Goal: Task Accomplishment & Management: Use online tool/utility

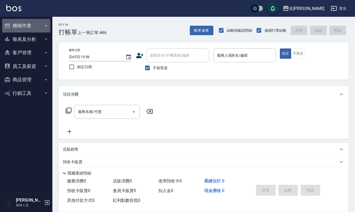
click at [30, 25] on button "櫃檯作業" at bounding box center [26, 26] width 48 height 14
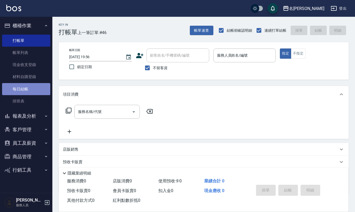
click at [27, 84] on link "每日結帳" at bounding box center [26, 89] width 48 height 12
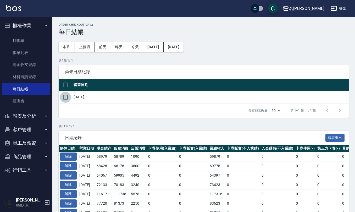
click at [65, 95] on input "checkbox" at bounding box center [65, 97] width 11 height 11
checkbox input "true"
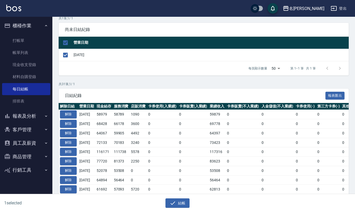
scroll to position [70, 0]
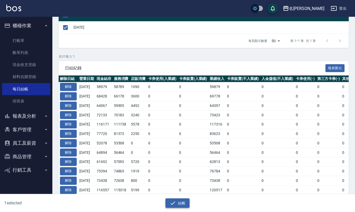
click at [181, 202] on button "結帳" at bounding box center [178, 203] width 24 height 10
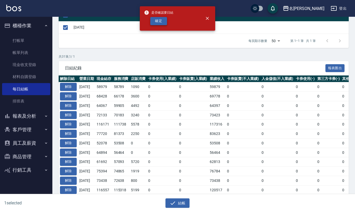
click at [166, 20] on button "確定" at bounding box center [158, 21] width 17 height 8
checkbox input "false"
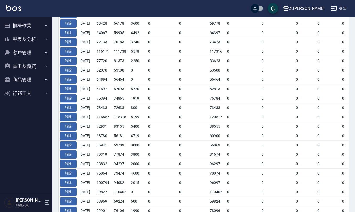
scroll to position [263, 0]
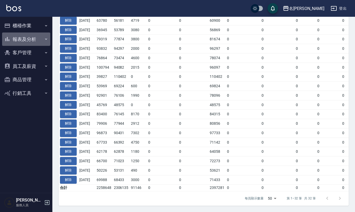
click at [33, 39] on button "報表及分析" at bounding box center [26, 39] width 48 height 14
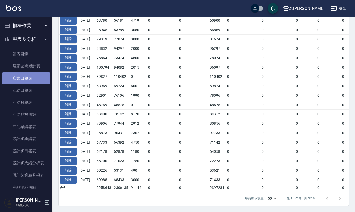
click at [35, 76] on link "店家日報表" at bounding box center [26, 78] width 48 height 12
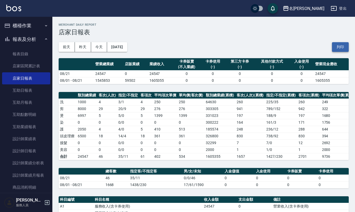
drag, startPoint x: 336, startPoint y: 45, endPoint x: 306, endPoint y: 190, distance: 147.4
click at [336, 44] on button "列印" at bounding box center [340, 47] width 17 height 10
click at [338, 47] on button "列印" at bounding box center [340, 47] width 17 height 10
click at [336, 47] on button "列印" at bounding box center [340, 47] width 17 height 10
click at [345, 50] on button "列印" at bounding box center [340, 47] width 17 height 10
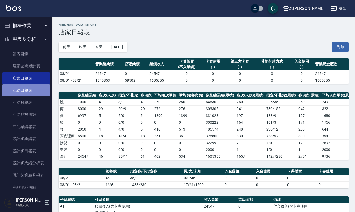
click at [38, 88] on link "互助日報表" at bounding box center [26, 90] width 48 height 12
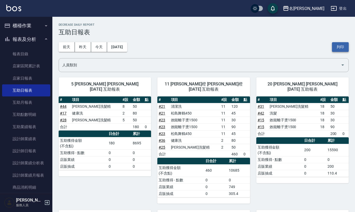
click at [339, 46] on button "列印" at bounding box center [340, 47] width 17 height 10
click at [38, 147] on link "設計師日報表" at bounding box center [26, 151] width 48 height 12
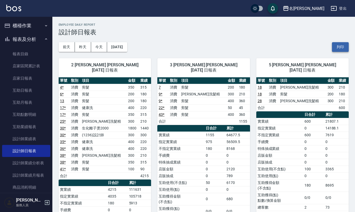
click at [342, 48] on button "列印" at bounding box center [340, 47] width 17 height 10
